Goal: Find specific page/section: Find specific page/section

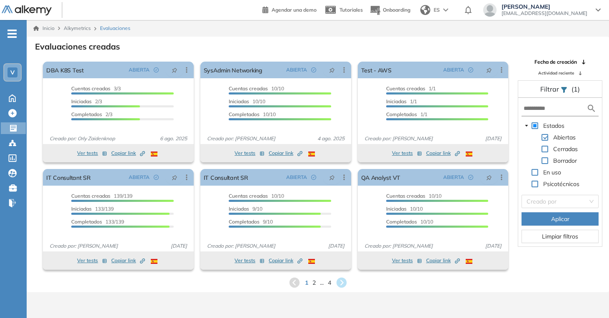
click at [324, 284] on div "1 2 ... 4" at bounding box center [317, 282] width 569 height 12
click at [329, 284] on span "4" at bounding box center [329, 283] width 4 height 10
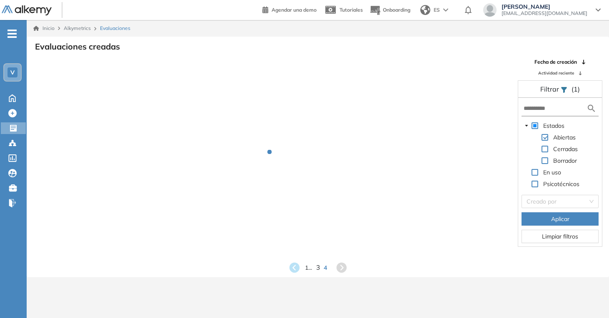
click at [316, 267] on span "3" at bounding box center [318, 268] width 4 height 10
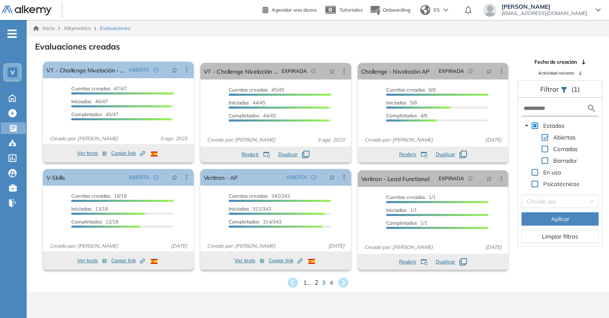
click at [316, 283] on span "2" at bounding box center [316, 283] width 4 height 10
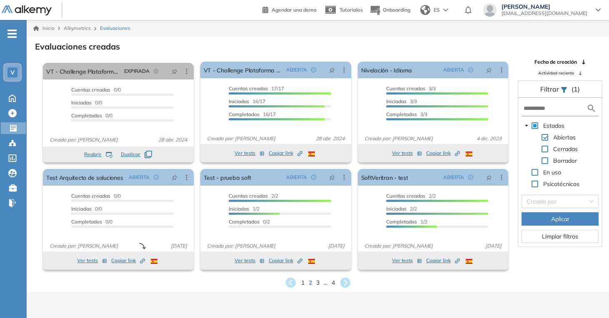
click at [319, 283] on div "1 2 3 ... 4" at bounding box center [317, 282] width 569 height 12
click at [319, 281] on div "1 2 3 ... 4" at bounding box center [317, 282] width 569 height 12
click at [316, 281] on span "3" at bounding box center [318, 283] width 4 height 10
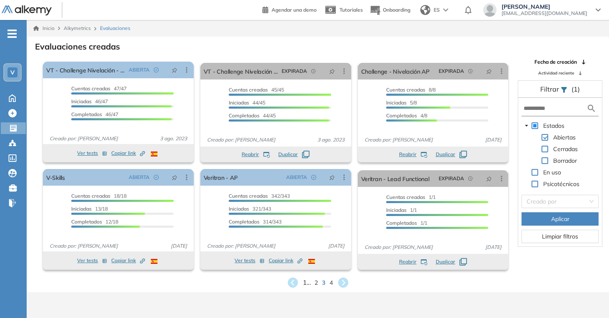
click at [306, 282] on span "1 ..." at bounding box center [307, 283] width 8 height 10
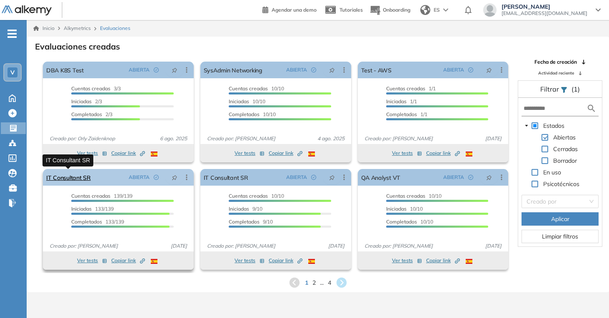
click at [55, 179] on link "IT Consultant SR" at bounding box center [68, 177] width 45 height 17
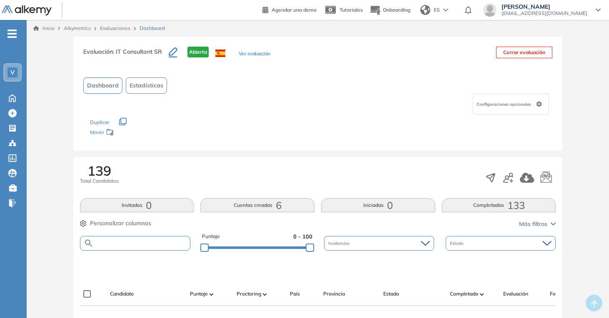
click at [139, 243] on input "text" at bounding box center [142, 243] width 97 height 6
type input "*****"
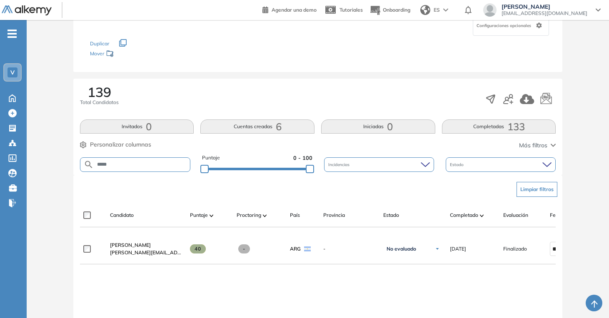
scroll to position [80, 0]
